Goal: Communication & Community: Connect with others

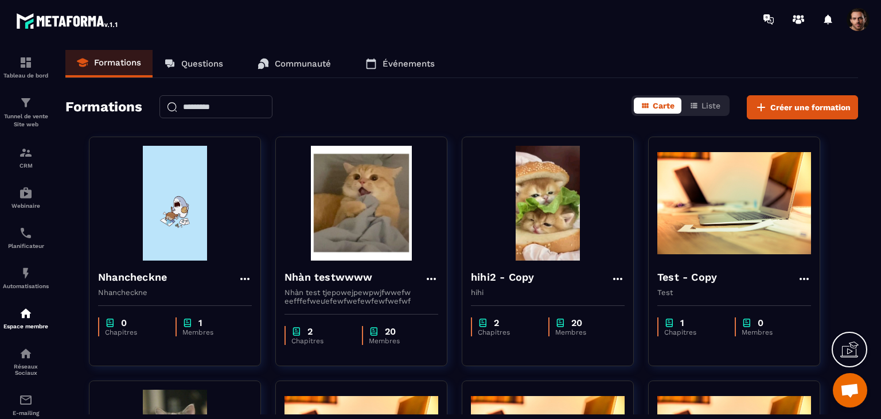
click at [299, 64] on p "Communauté" at bounding box center [303, 63] width 56 height 10
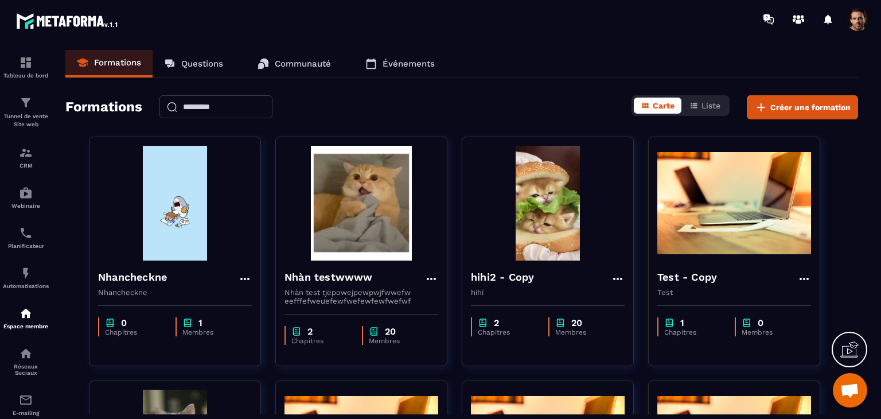
click at [299, 64] on p "Communauté" at bounding box center [303, 63] width 56 height 10
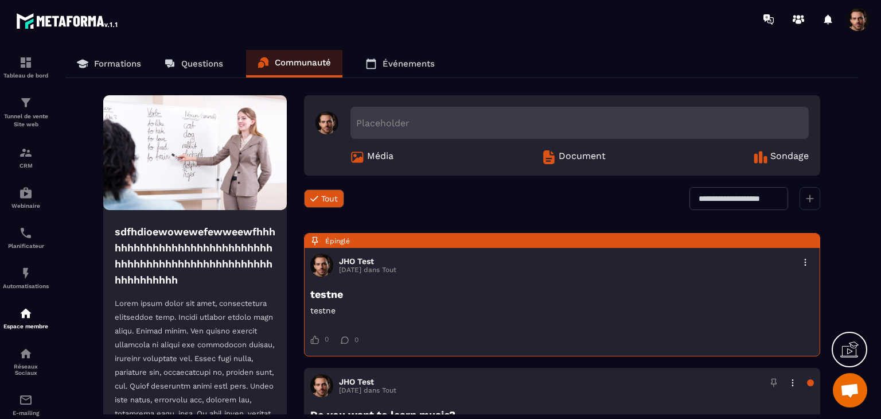
click at [814, 205] on div at bounding box center [809, 198] width 21 height 23
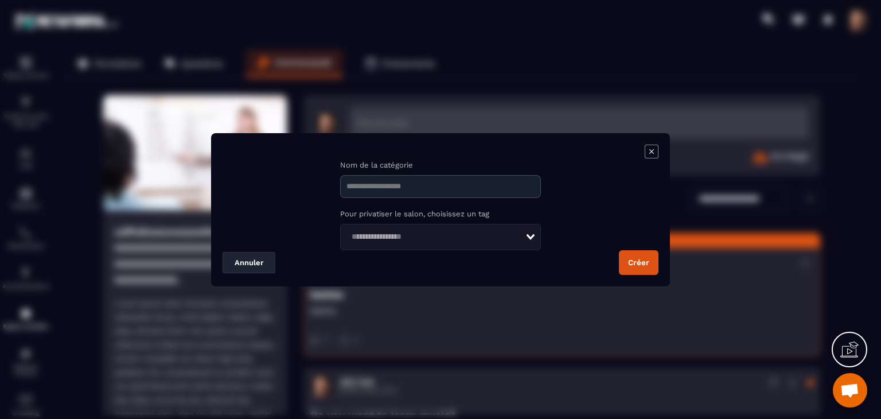
click at [651, 157] on icon "Modal window" at bounding box center [652, 152] width 14 height 14
